Goal: Information Seeking & Learning: Learn about a topic

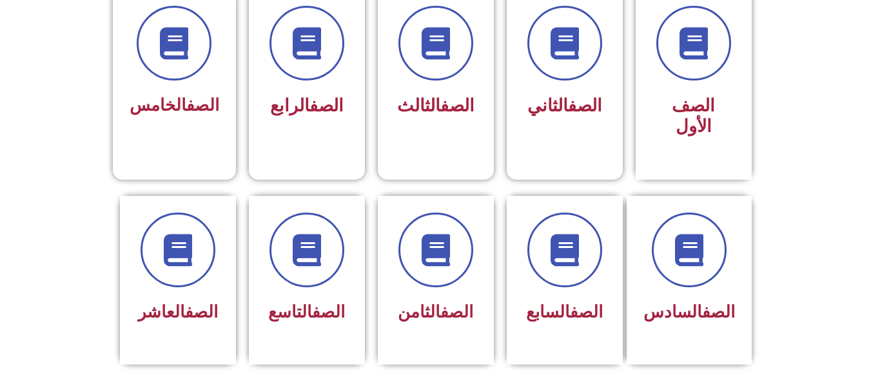
scroll to position [403, 0]
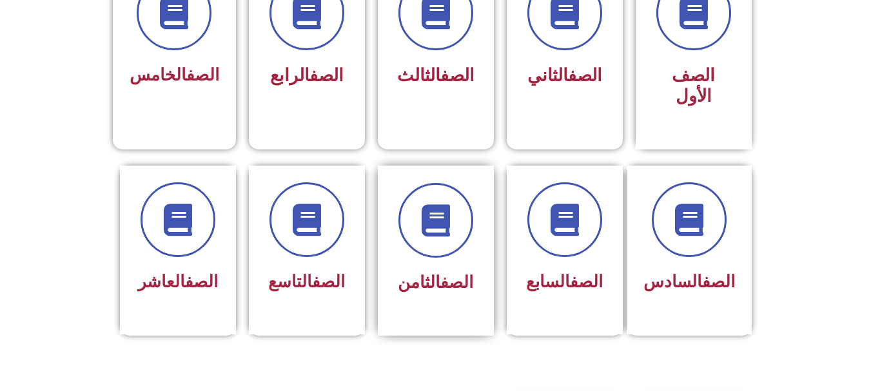
click at [413, 232] on div at bounding box center [435, 220] width 81 height 75
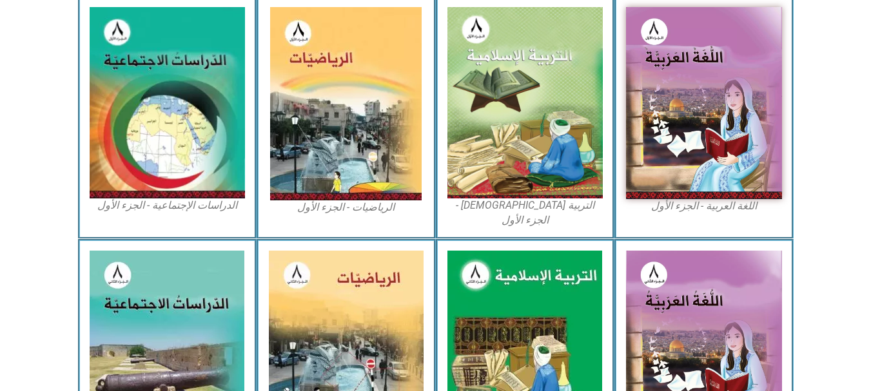
scroll to position [405, 0]
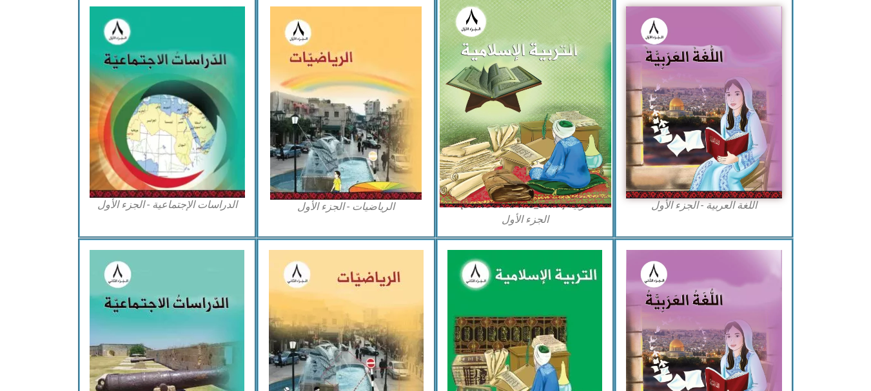
click at [531, 149] on img at bounding box center [524, 102] width 171 height 211
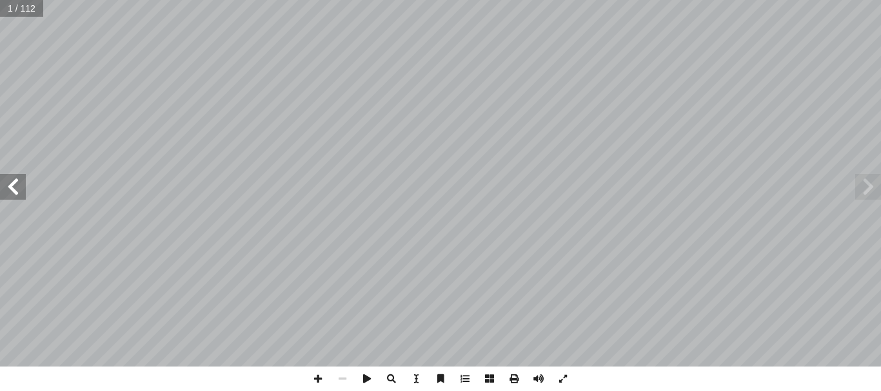
click at [14, 191] on span at bounding box center [13, 187] width 26 height 26
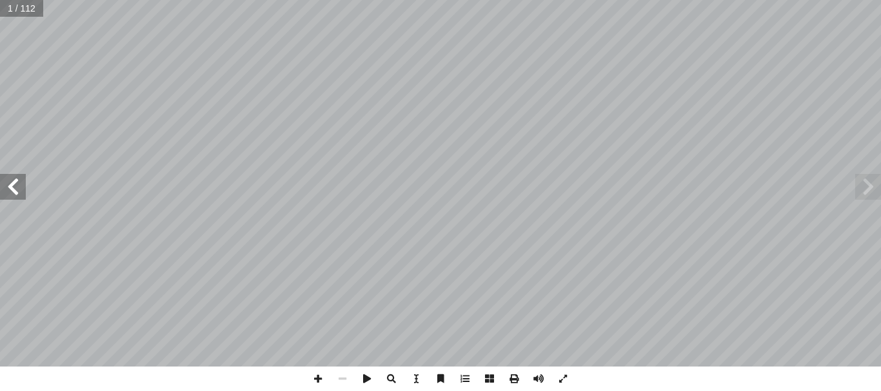
click at [14, 191] on span at bounding box center [13, 187] width 26 height 26
click at [866, 186] on span at bounding box center [868, 187] width 26 height 26
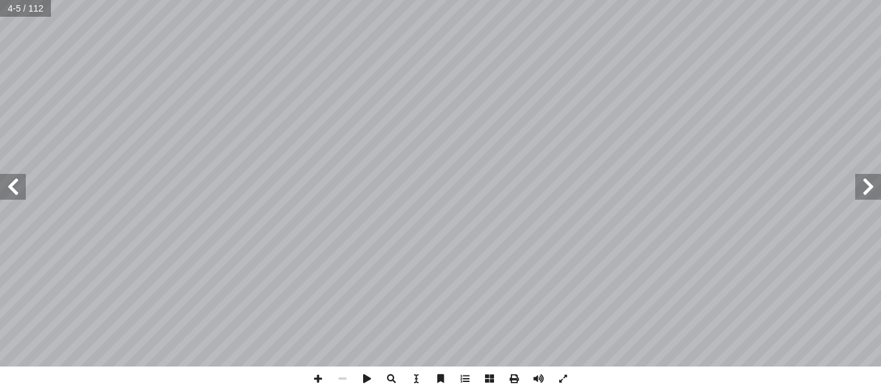
click at [14, 189] on span at bounding box center [13, 187] width 26 height 26
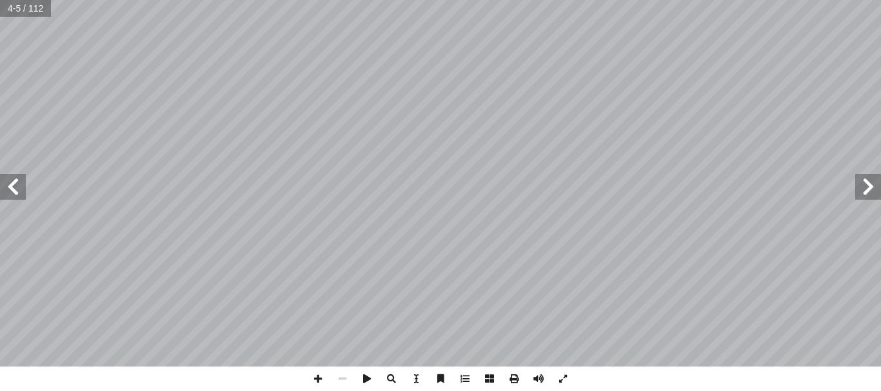
click at [14, 189] on span at bounding box center [13, 187] width 26 height 26
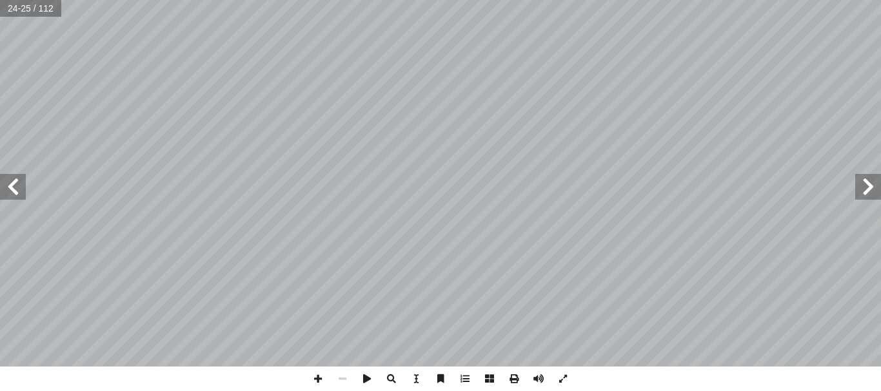
click at [14, 189] on span at bounding box center [13, 187] width 26 height 26
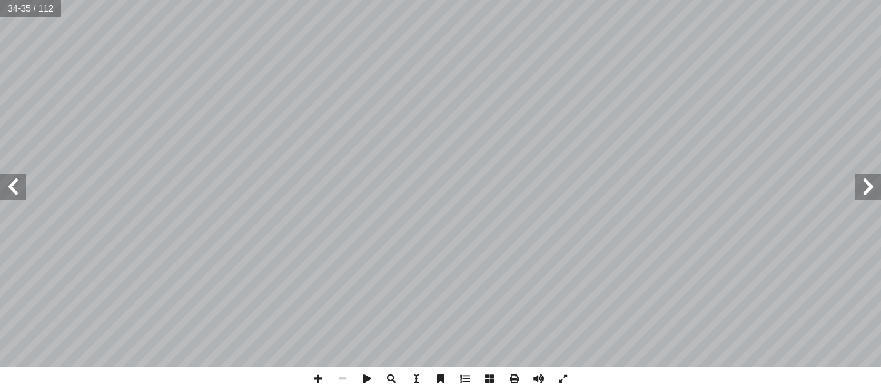
click at [14, 189] on span at bounding box center [13, 187] width 26 height 26
